Goal: Communication & Community: Connect with others

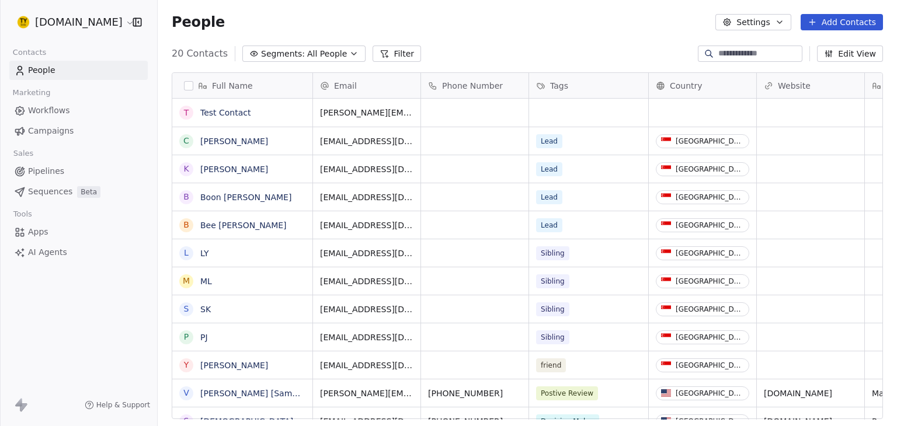
scroll to position [9, 9]
click at [238, 117] on link "Test Contact" at bounding box center [225, 112] width 51 height 9
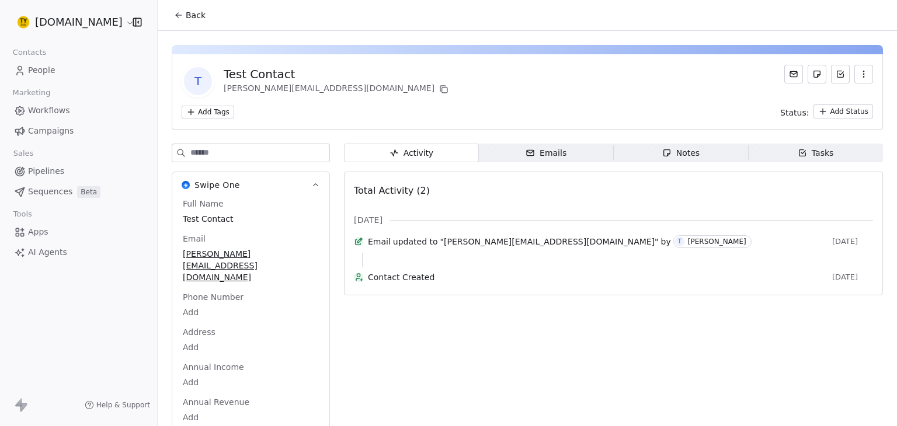
click at [550, 150] on div "Emails" at bounding box center [546, 153] width 41 height 12
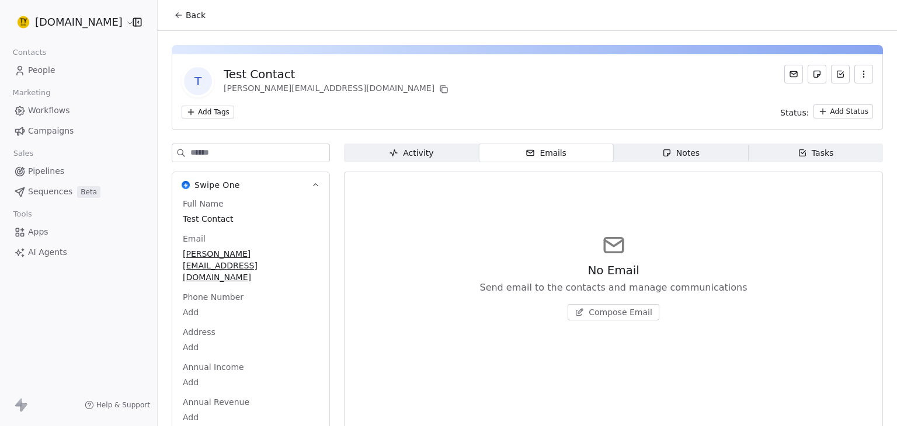
click at [623, 315] on span "Compose Email" at bounding box center [621, 313] width 64 height 12
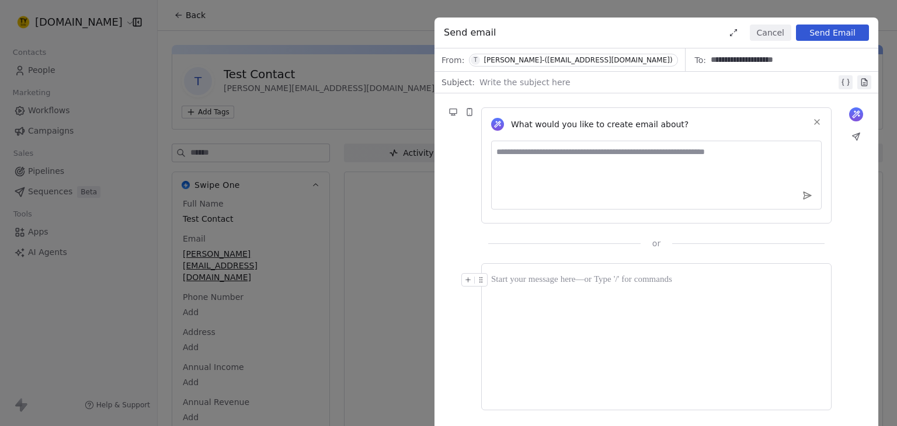
click at [562, 294] on div at bounding box center [656, 336] width 331 height 127
click at [529, 283] on div at bounding box center [656, 280] width 331 height 14
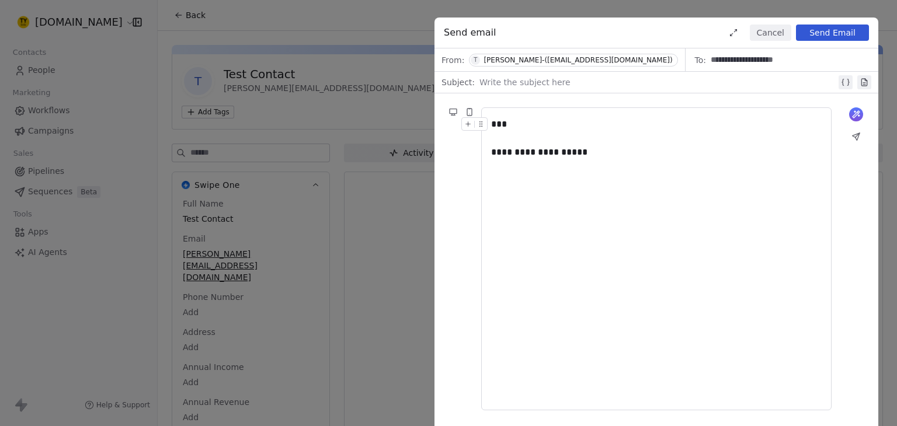
click at [539, 100] on div "**********" at bounding box center [657, 258] width 444 height 331
click at [563, 77] on div at bounding box center [658, 82] width 357 height 14
click at [393, 228] on div "**********" at bounding box center [448, 213] width 897 height 426
click at [844, 29] on button "Send Email" at bounding box center [832, 33] width 73 height 16
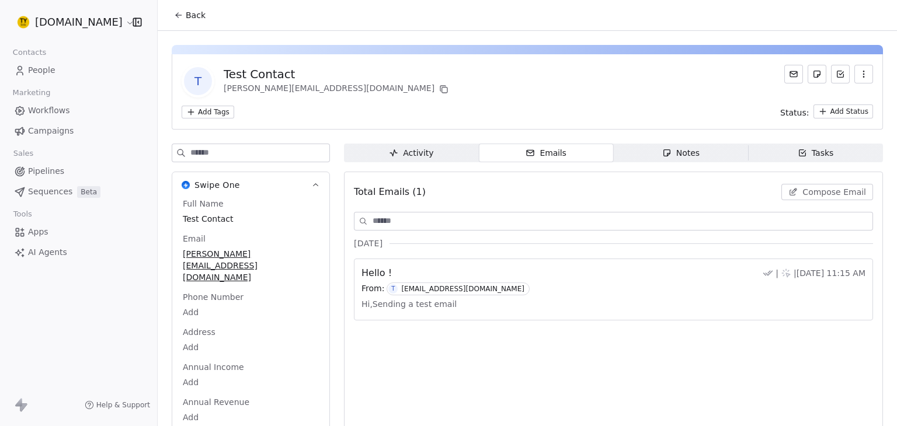
click at [189, 13] on span "Back" at bounding box center [196, 15] width 20 height 12
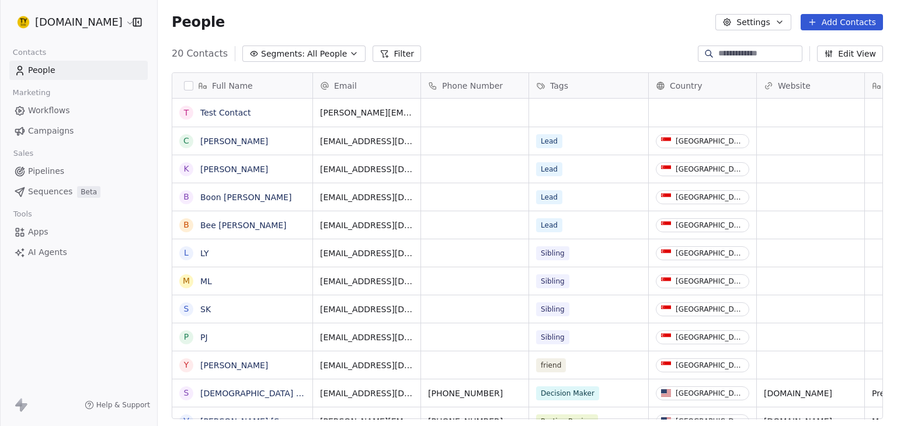
scroll to position [366, 730]
click at [568, 30] on div "People Settings Add Contacts" at bounding box center [528, 22] width 740 height 44
click at [470, 36] on div "People Settings Add Contacts" at bounding box center [528, 22] width 740 height 44
click at [78, 20] on html "[DOMAIN_NAME] Contacts People Marketing Workflows Campaigns Sales Pipelines Seq…" at bounding box center [448, 213] width 897 height 426
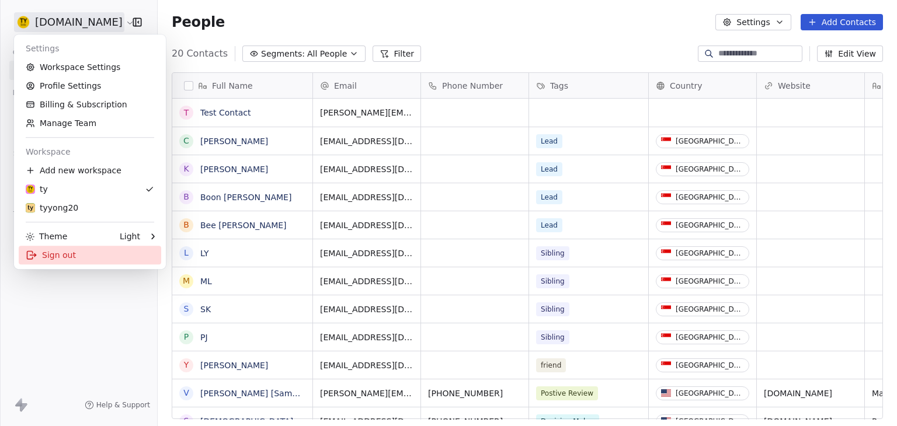
click at [54, 251] on div "Sign out" at bounding box center [90, 255] width 143 height 19
